Goal: Check status: Check status

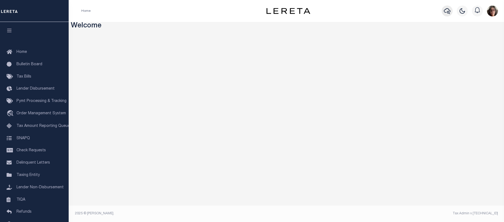
click at [446, 11] on icon "button" at bounding box center [447, 11] width 7 height 7
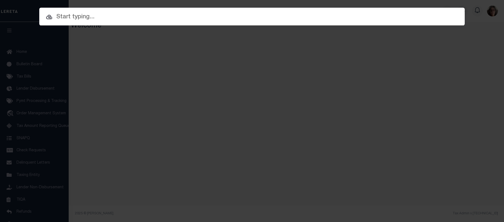
paste input "28-08-19-000-018.000-005"
type input "28-08-19-000-018.000-005"
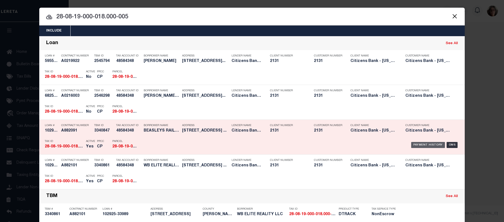
click at [428, 145] on div "Payment History" at bounding box center [428, 145] width 34 height 6
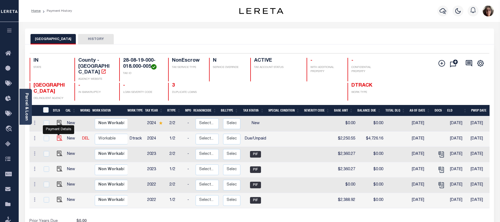
click at [57, 136] on img "" at bounding box center [59, 138] width 5 height 5
checkbox input "true"
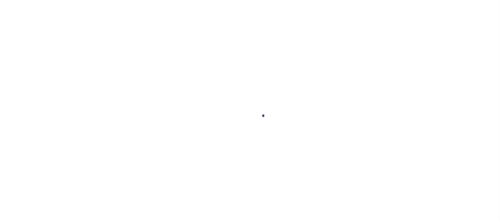
checkbox input "false"
type textarea "[DATE] - As per TC "[PERSON_NAME]" 2024 1st installment due is $2250.55 - VK"
type input "[DATE]"
select select "DUE"
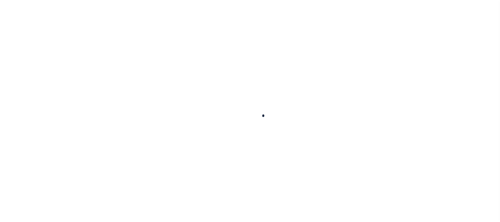
type input "$2,250.55"
type input "$2,475.61"
type input "$4,726.16"
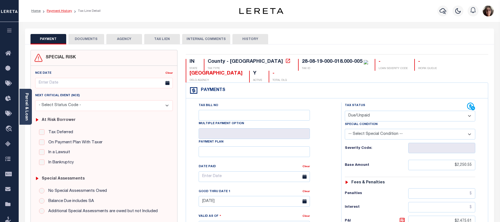
click at [60, 12] on link "Payment History" at bounding box center [59, 10] width 25 height 3
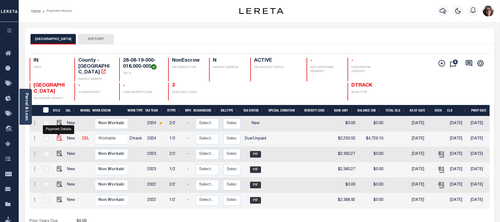
click at [58, 136] on img "" at bounding box center [59, 138] width 5 height 5
checkbox input "true"
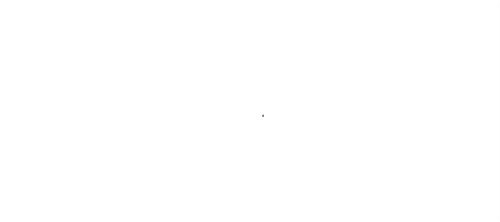
checkbox input "false"
type textarea "8/4/2025 - As per TC "SAM" 2024 1st installment due is $2250.55 - VK"
type input "08/31/2025"
type input "[DATE]"
select select "DUE"
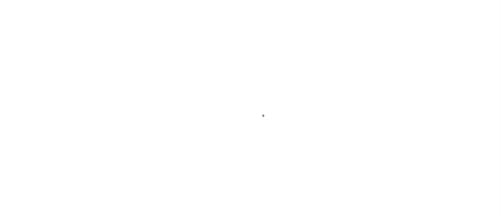
type input "$2,250.55"
type input "$2,475.61"
type input "$4,726.16"
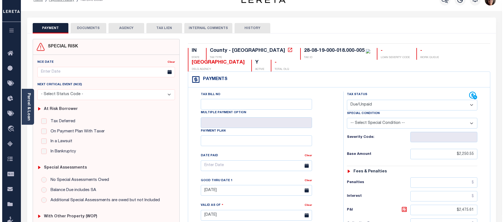
scroll to position [1, 0]
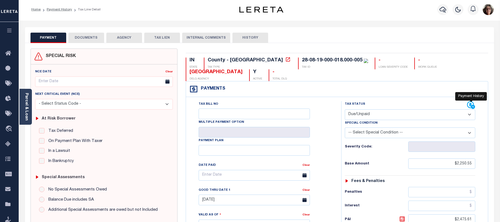
click at [470, 104] on icon at bounding box center [470, 105] width 7 height 7
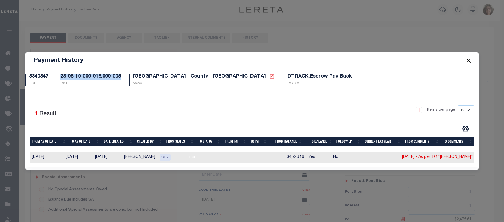
drag, startPoint x: 60, startPoint y: 75, endPoint x: 125, endPoint y: 76, distance: 64.5
click at [125, 76] on div "28-08-19-000-018.000-005 Tax ID" at bounding box center [88, 80] width 72 height 12
drag, startPoint x: 125, startPoint y: 76, endPoint x: 116, endPoint y: 74, distance: 9.1
copy h5 "28-08-19-000-018.000-005"
drag, startPoint x: 122, startPoint y: 155, endPoint x: 150, endPoint y: 157, distance: 28.1
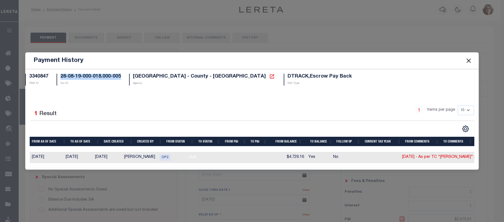
click at [150, 157] on td "Vignesh, Kumar" at bounding box center [139, 157] width 35 height 11
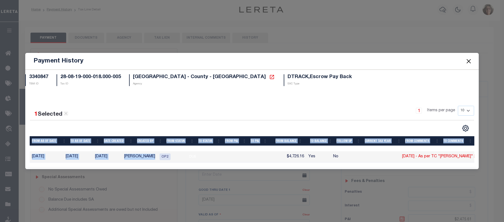
drag, startPoint x: 29, startPoint y: 139, endPoint x: 153, endPoint y: 157, distance: 125.2
click at [153, 157] on div "1 Selected 1 Result 1 Items per page 10 25 50 100" at bounding box center [251, 132] width 453 height 70
drag, startPoint x: 153, startPoint y: 157, endPoint x: 144, endPoint y: 156, distance: 8.9
copy div "From As of Date To As of Date Date Created Created By From Status To Status Fro…"
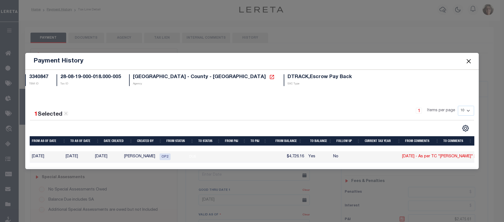
click at [372, 55] on div "Payment History" at bounding box center [251, 61] width 453 height 17
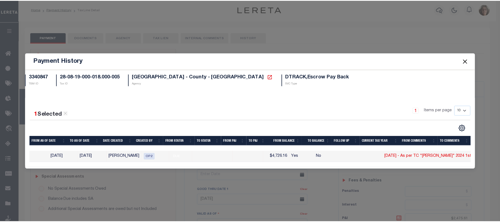
scroll to position [0, 19]
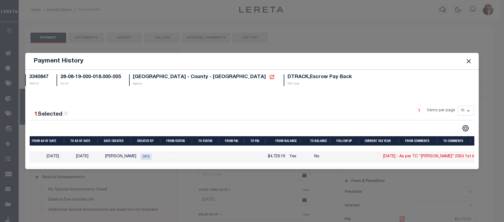
click at [467, 60] on button "Close" at bounding box center [468, 61] width 7 height 7
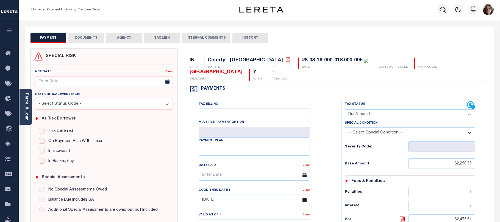
scroll to position [0, 0]
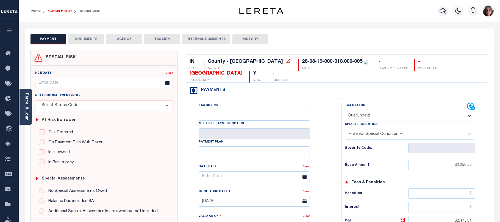
click at [60, 10] on link "Payment History" at bounding box center [59, 10] width 25 height 3
